Goal: Task Accomplishment & Management: Manage account settings

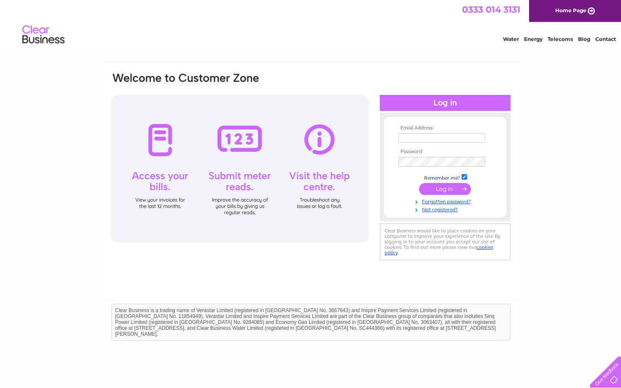
click at [409, 140] on input "text" at bounding box center [441, 137] width 87 height 9
type input "[EMAIL_ADDRESS][DOMAIN_NAME]"
click at [419, 184] on input "submit" at bounding box center [445, 190] width 52 height 12
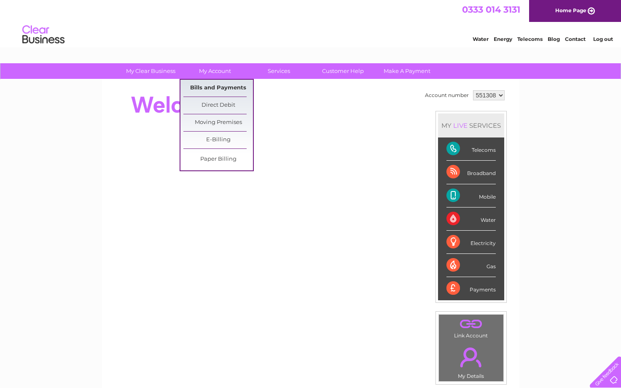
click at [210, 92] on link "Bills and Payments" at bounding box center [218, 88] width 70 height 17
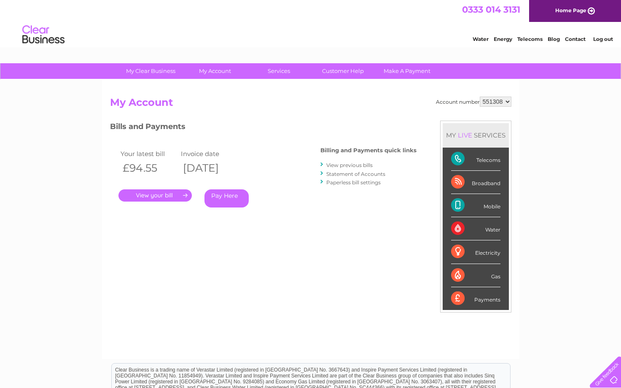
click at [172, 193] on link "." at bounding box center [154, 195] width 73 height 12
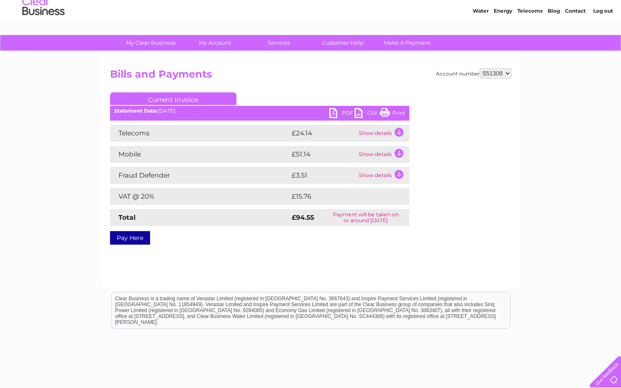
scroll to position [43, 0]
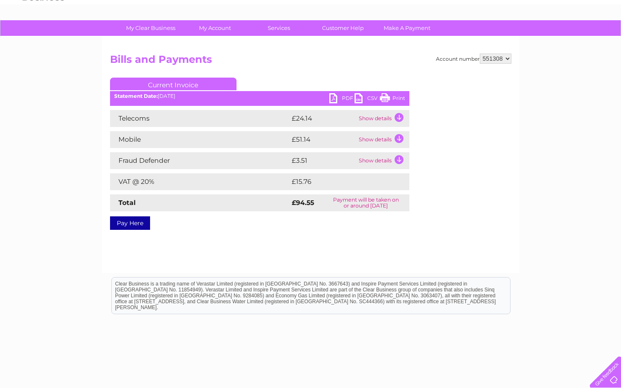
click at [339, 96] on link "PDF" at bounding box center [341, 99] width 25 height 12
